Goal: Task Accomplishment & Management: Use online tool/utility

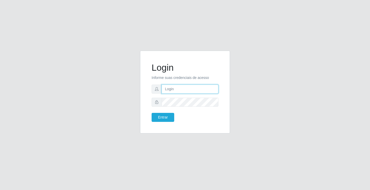
click at [191, 87] on input "text" at bounding box center [190, 88] width 57 height 9
click at [170, 90] on input "text" at bounding box center [190, 88] width 57 height 9
type input "zivaneide@ideal"
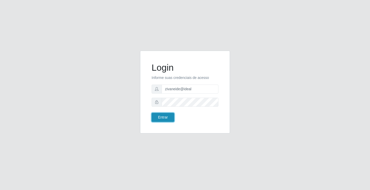
click at [168, 116] on button "Entrar" at bounding box center [163, 117] width 23 height 9
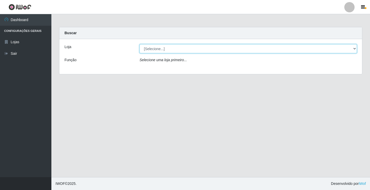
click at [354, 48] on select "[Selecione...] Ideal - Conceição" at bounding box center [247, 48] width 217 height 9
select select "231"
click at [139, 44] on select "[Selecione...] Ideal - Conceição" at bounding box center [247, 48] width 217 height 9
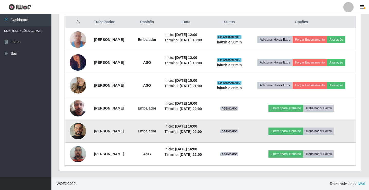
scroll to position [169, 0]
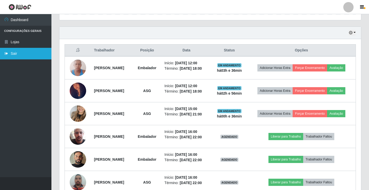
click at [40, 52] on link "Sair" at bounding box center [25, 54] width 51 height 12
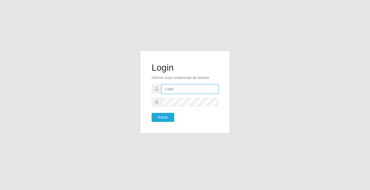
click at [180, 89] on input "text" at bounding box center [190, 88] width 57 height 9
click at [176, 91] on input "text" at bounding box center [190, 88] width 57 height 9
type input "zivaneide@ideal"
click at [150, 120] on div "Entrar" at bounding box center [166, 117] width 37 height 9
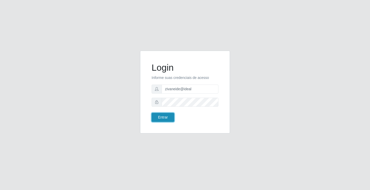
click at [158, 119] on button "Entrar" at bounding box center [163, 117] width 23 height 9
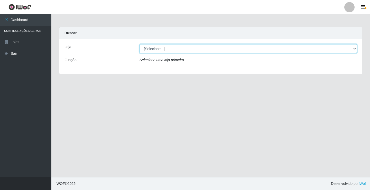
click at [354, 47] on select "[Selecione...] Ideal - Conceição" at bounding box center [247, 48] width 217 height 9
select select "231"
click at [139, 44] on select "[Selecione...] Ideal - Conceição" at bounding box center [247, 48] width 217 height 9
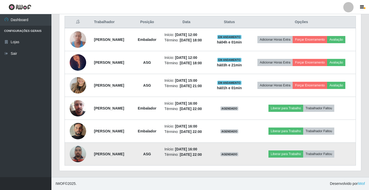
scroll to position [205, 0]
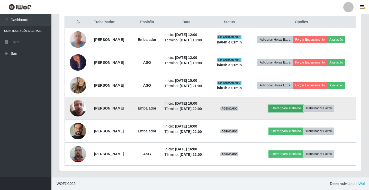
click at [288, 112] on button "Liberar para Trabalho" at bounding box center [285, 108] width 35 height 7
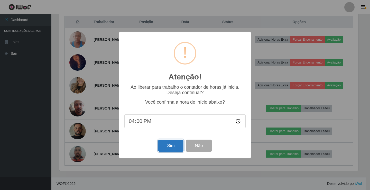
click at [175, 146] on button "Sim" at bounding box center [170, 145] width 25 height 12
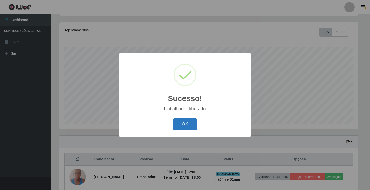
click at [180, 124] on button "OK" at bounding box center [185, 124] width 24 height 12
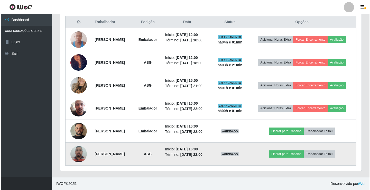
scroll to position [220, 0]
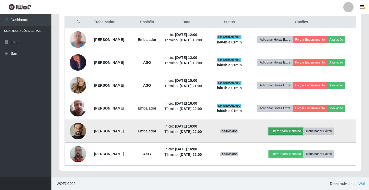
click at [289, 127] on button "Liberar para Trabalho" at bounding box center [285, 130] width 35 height 7
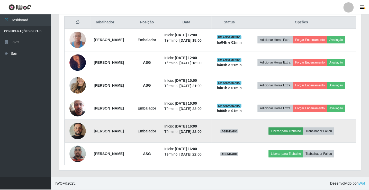
scroll to position [107, 299]
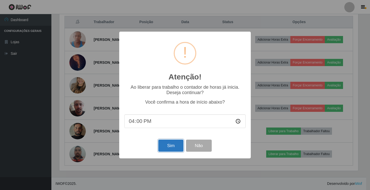
click at [174, 145] on button "Sim" at bounding box center [170, 145] width 25 height 12
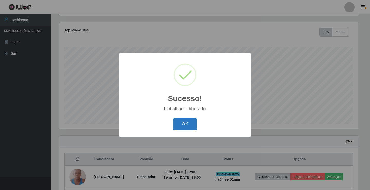
click at [181, 127] on button "OK" at bounding box center [185, 124] width 24 height 12
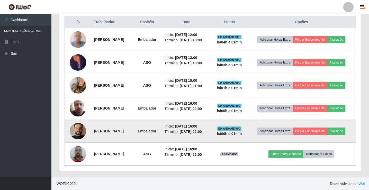
scroll to position [214, 0]
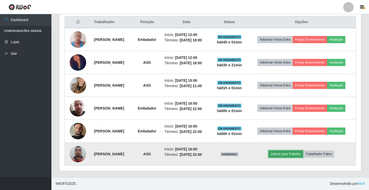
click at [299, 157] on button "Liberar para Trabalho" at bounding box center [285, 153] width 35 height 7
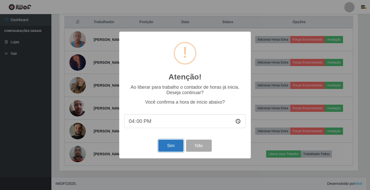
click at [162, 144] on button "Sim" at bounding box center [170, 145] width 25 height 12
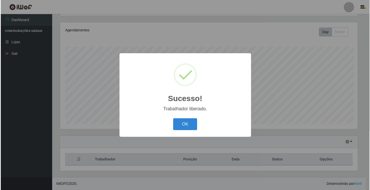
scroll to position [0, 0]
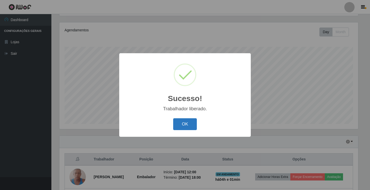
click at [182, 126] on button "OK" at bounding box center [185, 124] width 24 height 12
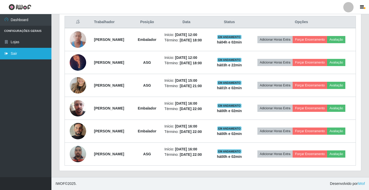
click at [32, 58] on link "Sair" at bounding box center [25, 54] width 51 height 12
